Goal: Transaction & Acquisition: Purchase product/service

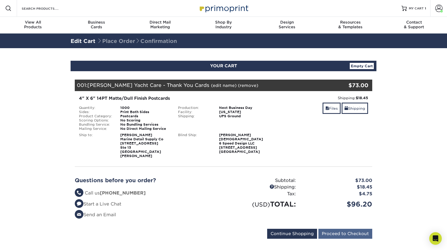
click at [335, 228] on input "Proceed to Checkout" at bounding box center [345, 233] width 54 height 10
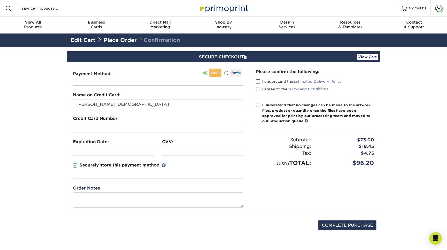
click at [133, 167] on p "Securely store this payment method" at bounding box center [119, 165] width 80 height 6
click at [0, 0] on input "Securely store this payment method" at bounding box center [0, 0] width 0 height 0
click at [122, 154] on div at bounding box center [113, 151] width 81 height 10
click at [259, 81] on span at bounding box center [258, 81] width 4 height 5
click at [0, 0] on input "I understand the Estimated Delivery Policy" at bounding box center [0, 0] width 0 height 0
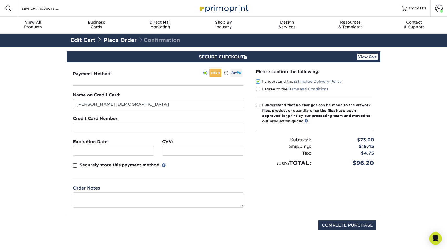
click at [259, 88] on span at bounding box center [258, 89] width 4 height 5
click at [0, 0] on input "I agree to the Terms and Conditions" at bounding box center [0, 0] width 0 height 0
click at [258, 101] on div "Please confirm the following: I understand the Estimated Delivery Policy I agre…" at bounding box center [315, 117] width 118 height 99
click at [258, 104] on span at bounding box center [258, 104] width 4 height 5
click at [0, 0] on input "I understand that no changes can be made to the artwork, files, product or quan…" at bounding box center [0, 0] width 0 height 0
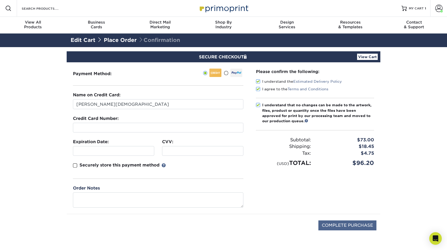
click at [346, 227] on input "COMPLETE PURCHASE" at bounding box center [347, 225] width 58 height 10
type input "PROCESSING, PLEASE WAIT..."
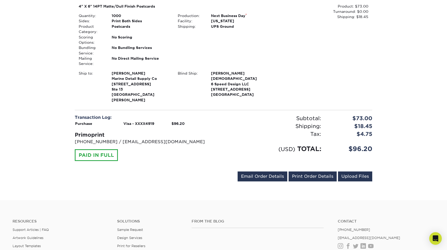
scroll to position [70, 0]
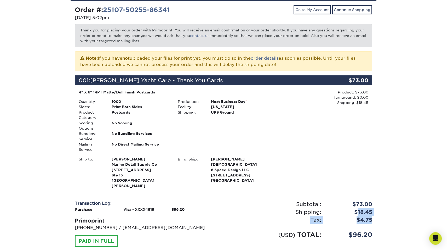
drag, startPoint x: 372, startPoint y: 214, endPoint x: 357, endPoint y: 205, distance: 17.7
click at [357, 205] on div "Subtotal: $73.00 Shipping: $18.45 Discounts: - $0.00 Tax: $4.75 (USD) TOTAL: $9…" at bounding box center [299, 226] width 153 height 53
copy div "18.45 Discounts: - $0.00 Tax: $4.75"
